Goal: Information Seeking & Learning: Learn about a topic

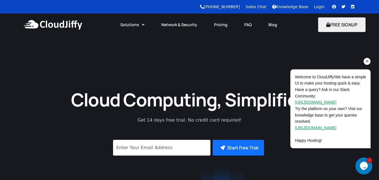
click at [366, 62] on icon "Chat attention grabber" at bounding box center [366, 61] width 5 height 5
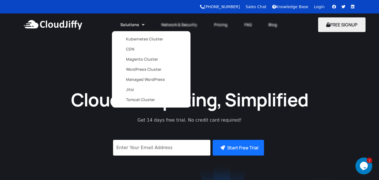
click at [133, 39] on link "Kubernetes Cluster" at bounding box center [151, 39] width 50 height 10
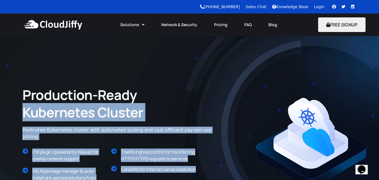
drag, startPoint x: 299, startPoint y: 91, endPoint x: 192, endPoint y: 101, distance: 108.1
click at [192, 101] on div "Production-Ready Kubernetes Cluster Dedicated Kubernetes cluster with automated…" at bounding box center [189, 142] width 345 height 168
click at [196, 93] on div "Production-Ready Kubernetes Cluster Dedicated Kubernetes cluster with automated…" at bounding box center [120, 113] width 201 height 60
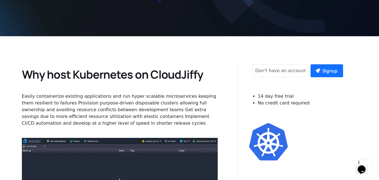
scroll to position [140, 0]
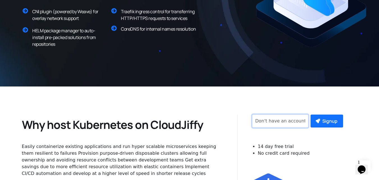
click at [274, 122] on input "signup" at bounding box center [280, 120] width 56 height 13
click at [315, 140] on div "14 day free trial No credit card required" at bounding box center [299, 149] width 100 height 24
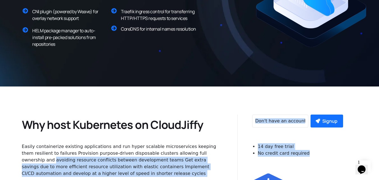
drag, startPoint x: 303, startPoint y: 154, endPoint x: 231, endPoint y: 150, distance: 71.8
click at [254, 145] on ul "14 day free trial No credit card required" at bounding box center [299, 149] width 100 height 13
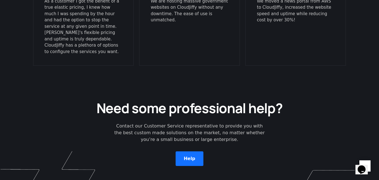
scroll to position [1498, 0]
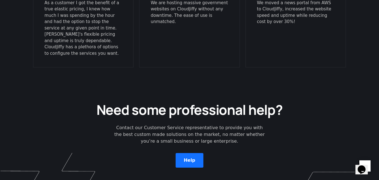
drag, startPoint x: 283, startPoint y: 145, endPoint x: 222, endPoint y: 147, distance: 61.4
click at [222, 147] on div "Need some professional help? Contact our Customer Service representative to pro…" at bounding box center [189, 134] width 341 height 72
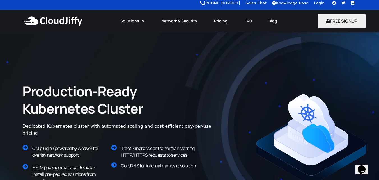
scroll to position [0, 0]
